Goal: Find specific page/section: Find specific page/section

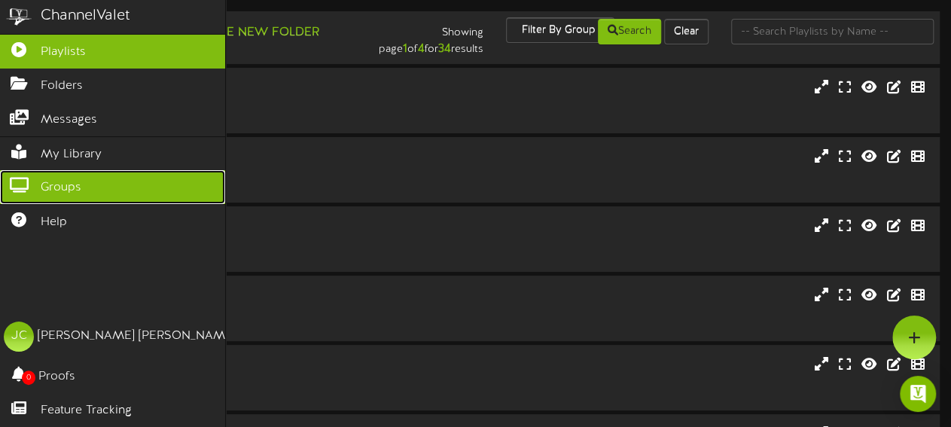
click at [17, 178] on icon at bounding box center [19, 183] width 38 height 11
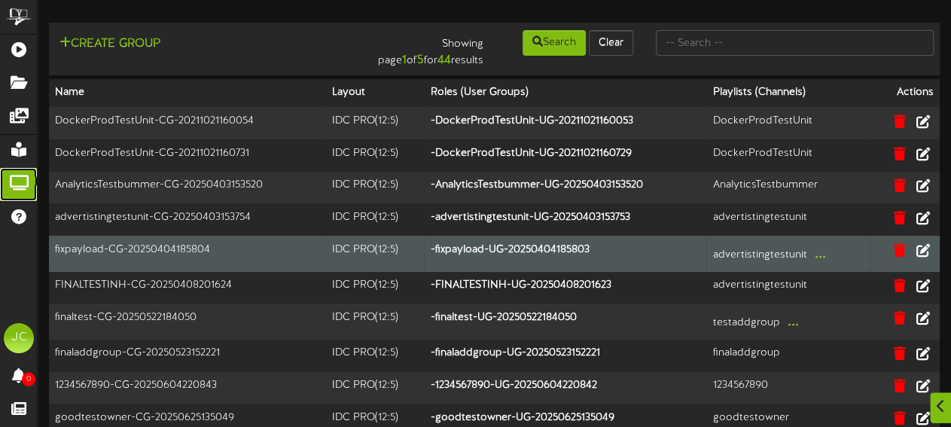
scroll to position [68, 0]
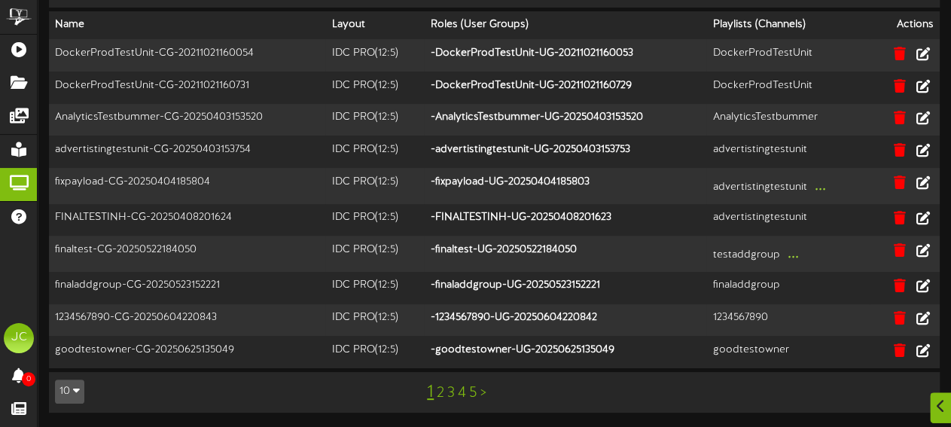
click at [475, 389] on link "5" at bounding box center [473, 393] width 8 height 17
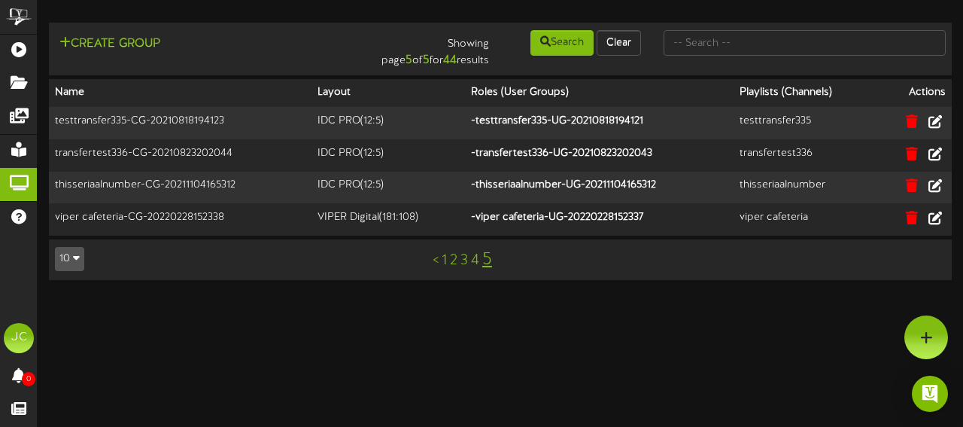
click at [476, 263] on link "4" at bounding box center [475, 260] width 8 height 17
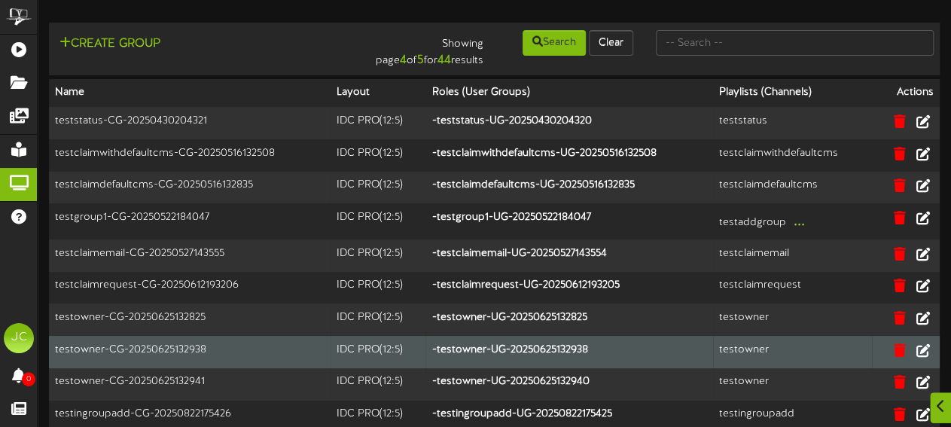
scroll to position [65, 0]
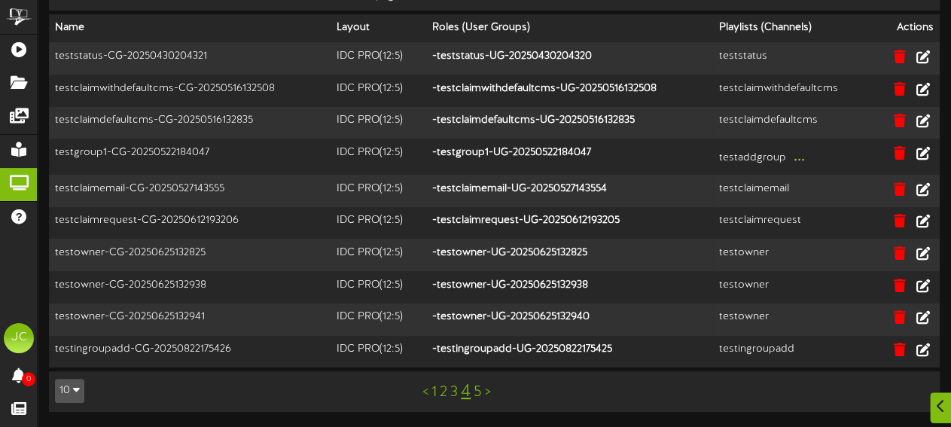
click at [454, 395] on link "3" at bounding box center [454, 392] width 8 height 17
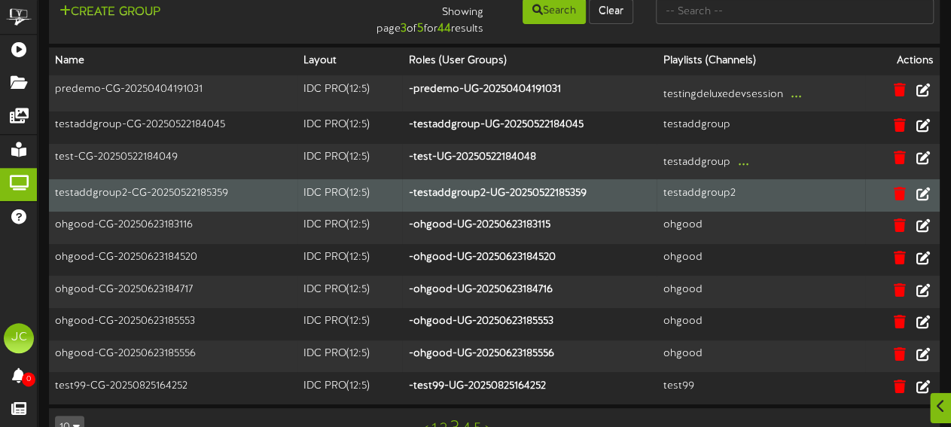
scroll to position [68, 0]
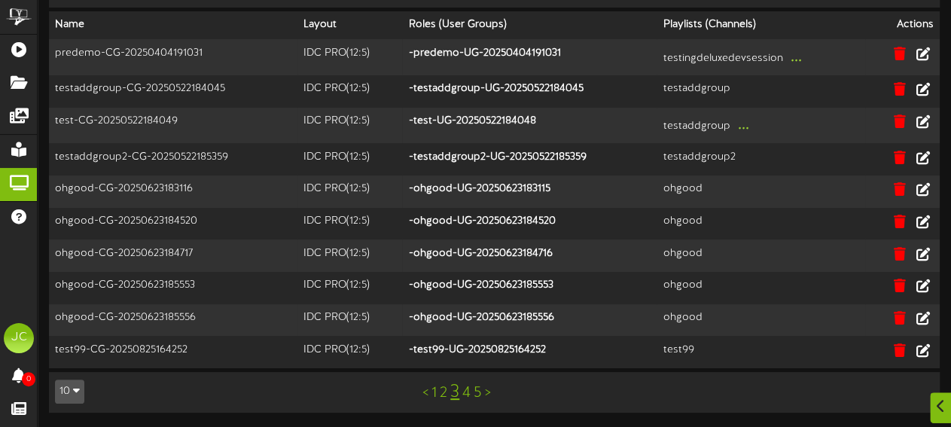
click at [446, 391] on link "2" at bounding box center [444, 393] width 8 height 17
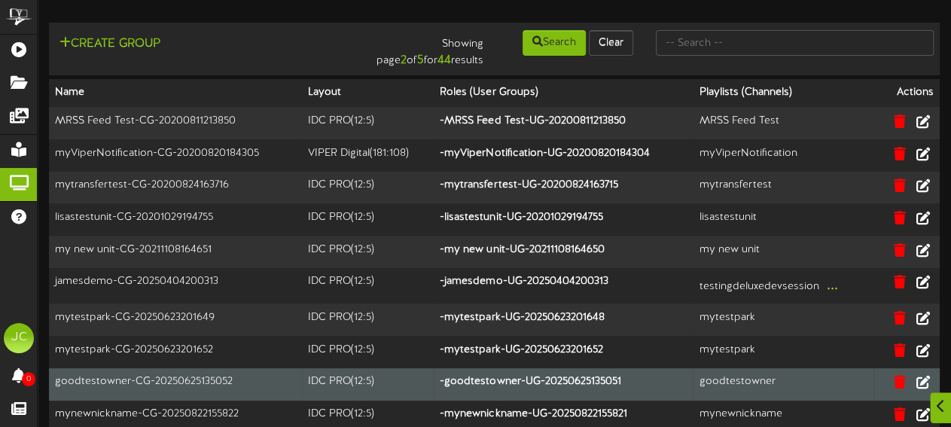
scroll to position [65, 0]
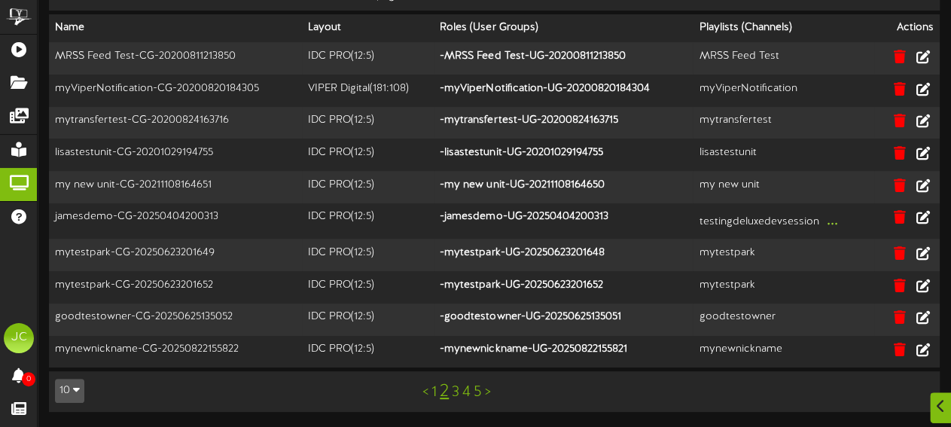
click at [435, 394] on link "1" at bounding box center [433, 392] width 5 height 17
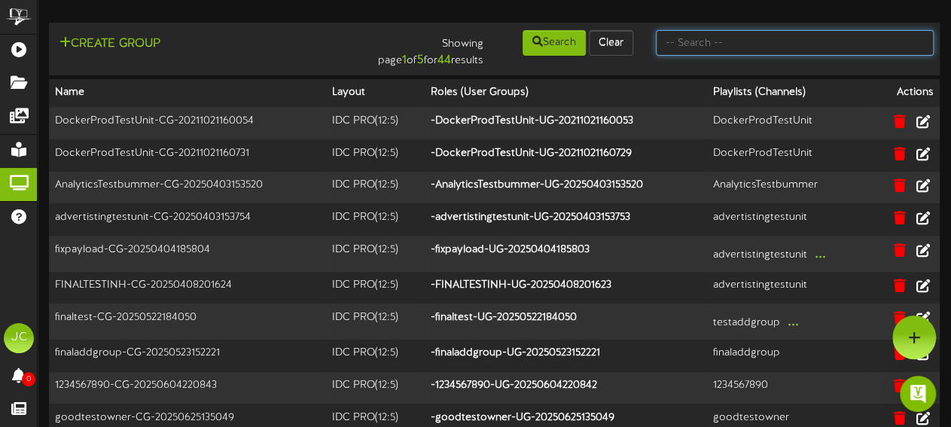
click at [689, 47] on input "text" at bounding box center [795, 43] width 278 height 26
type input "testgroup"
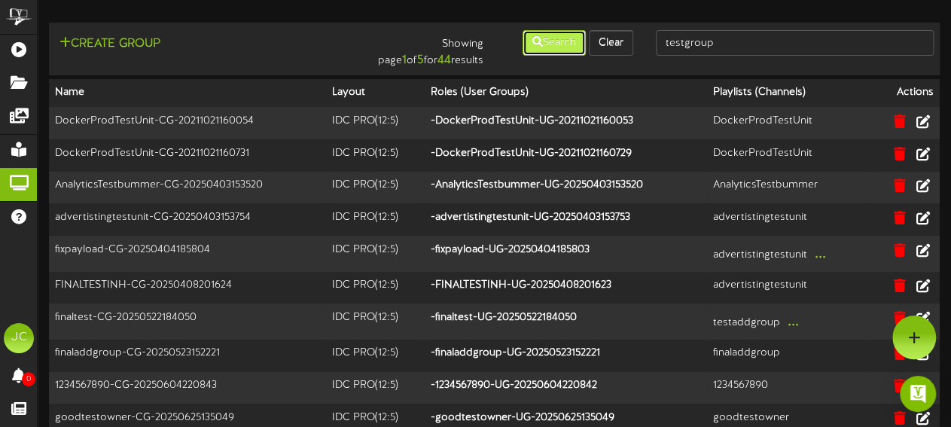
click at [552, 38] on button "Search" at bounding box center [553, 43] width 63 height 26
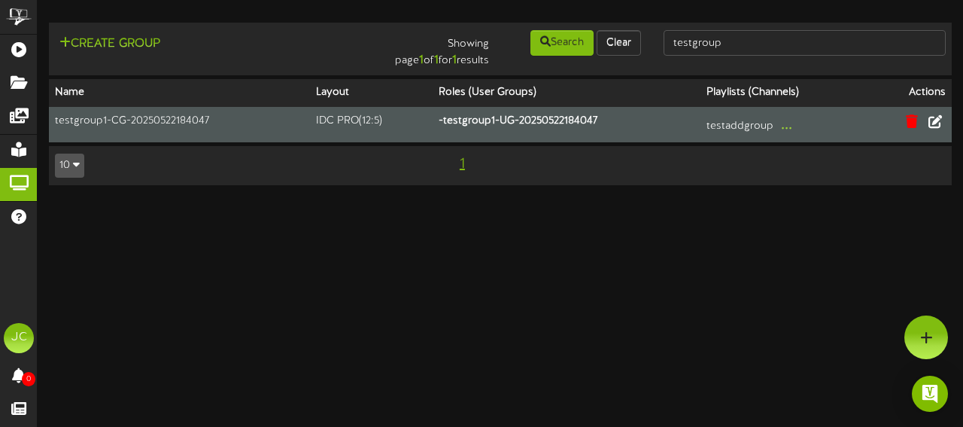
click at [154, 121] on td "testgroup1-CG-20250522184047" at bounding box center [179, 125] width 261 height 36
click at [938, 120] on icon at bounding box center [935, 120] width 17 height 17
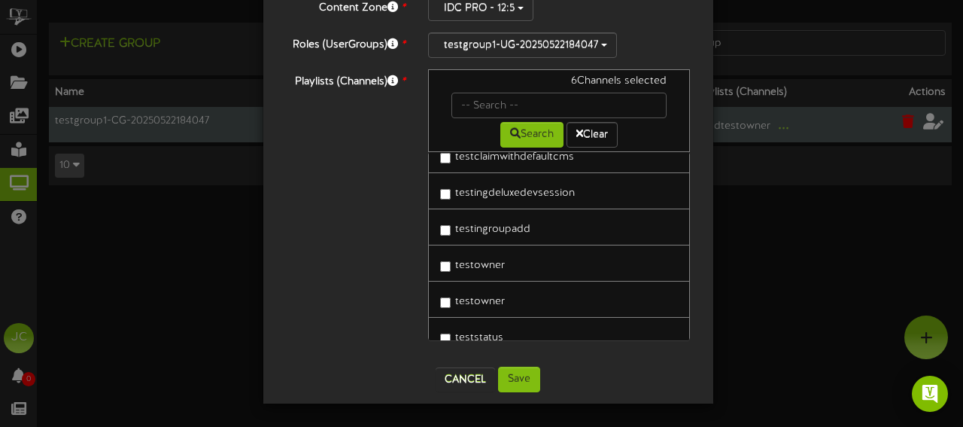
scroll to position [861, 0]
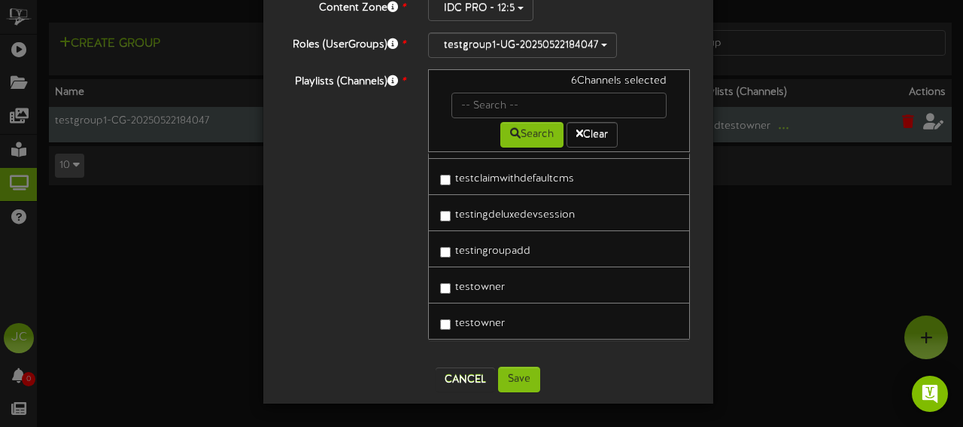
click at [840, 296] on div "Edit testgroup1-CG-20250522184047 ? Group Name * testgroup1-CG-20250522184047 C…" at bounding box center [481, 213] width 963 height 427
